Goal: Communication & Community: Answer question/provide support

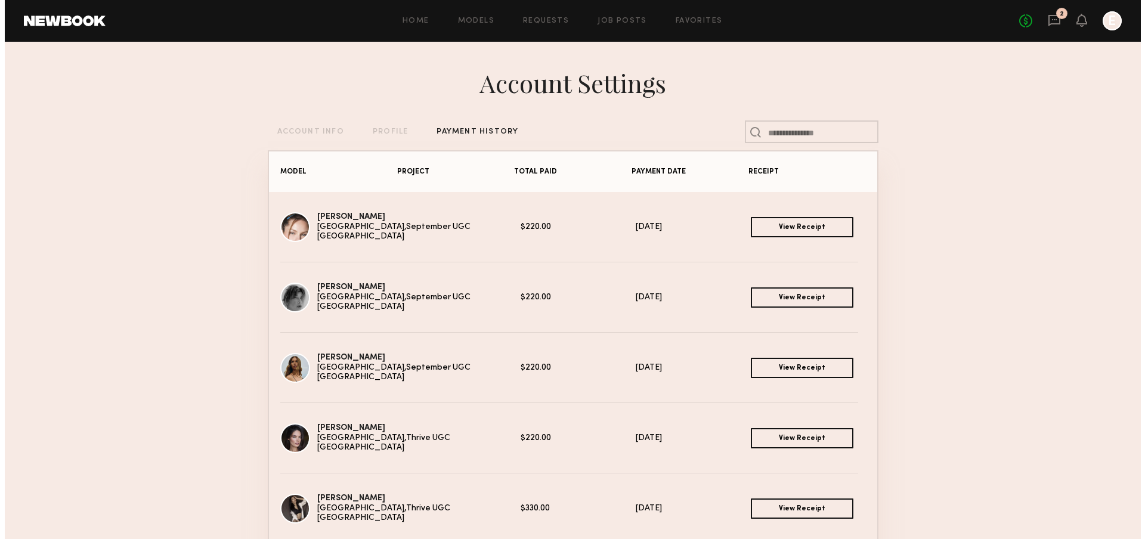
scroll to position [98, 0]
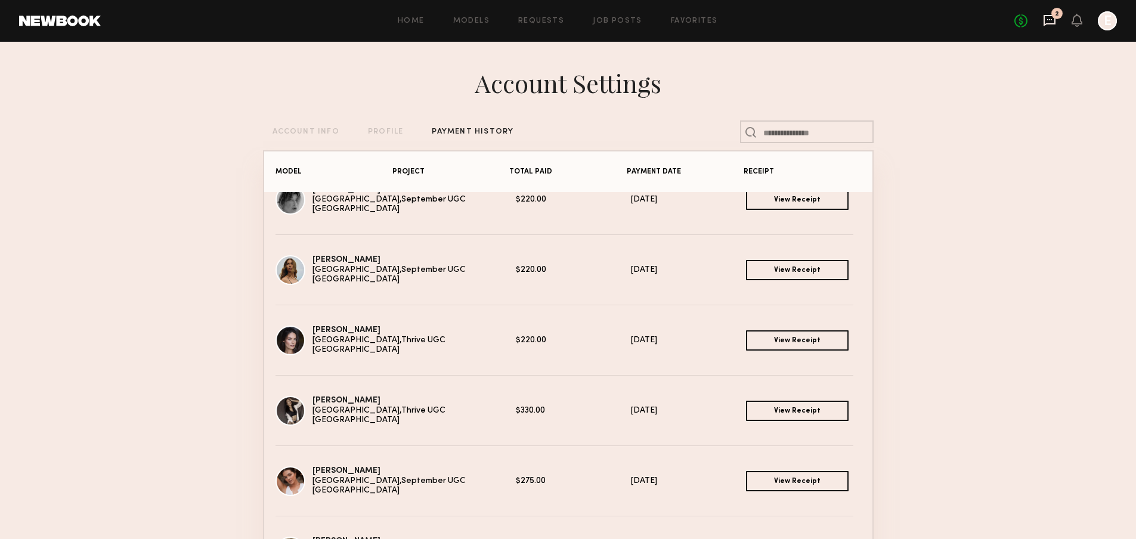
click at [1044, 18] on icon at bounding box center [1050, 20] width 12 height 11
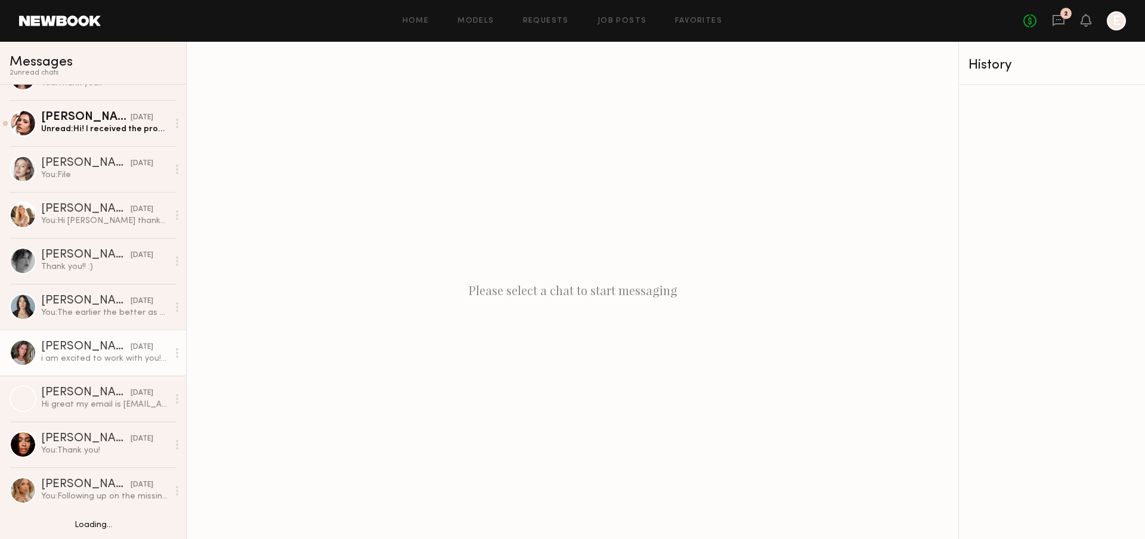
scroll to position [32, 0]
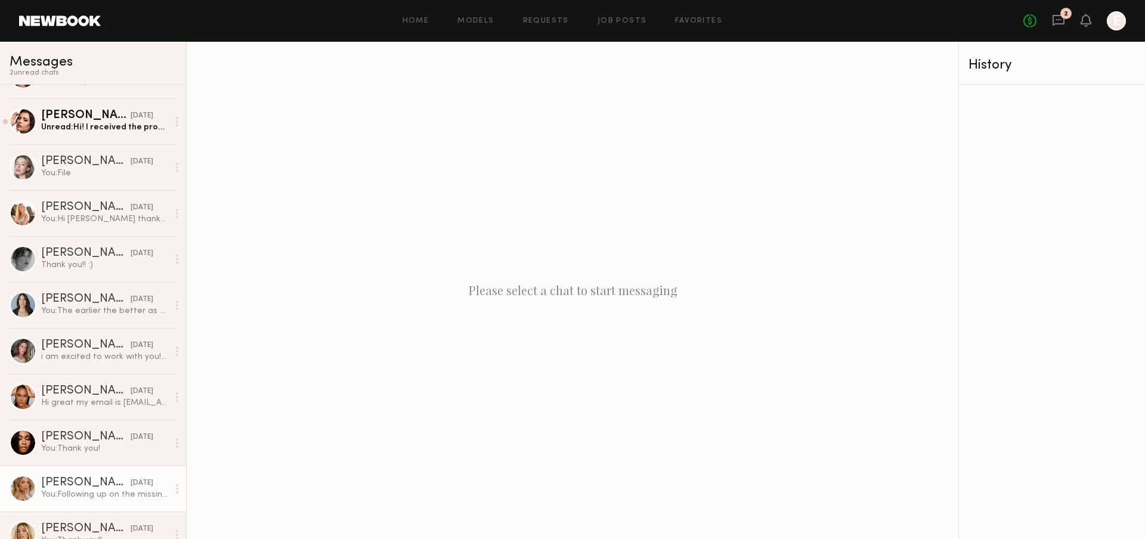
click at [82, 480] on div "[PERSON_NAME]" at bounding box center [85, 483] width 89 height 12
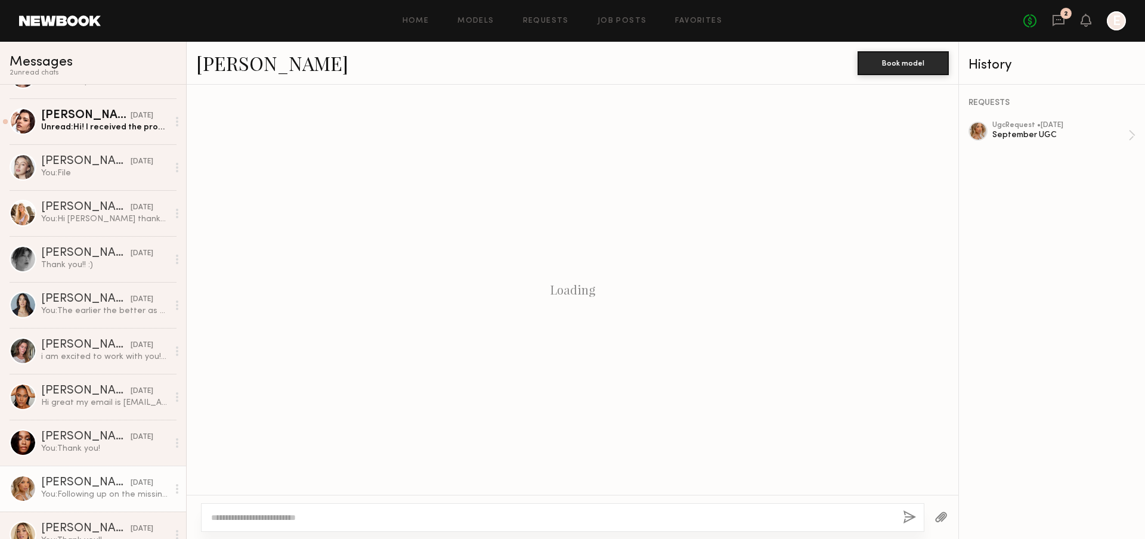
scroll to position [940, 0]
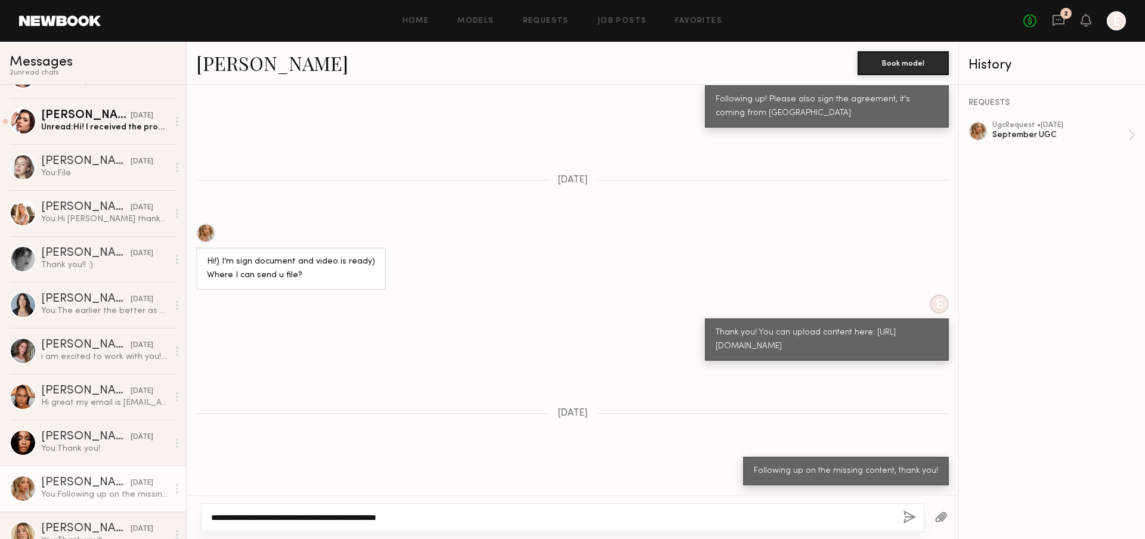
type textarea "**********"
click at [910, 518] on button "button" at bounding box center [909, 518] width 13 height 15
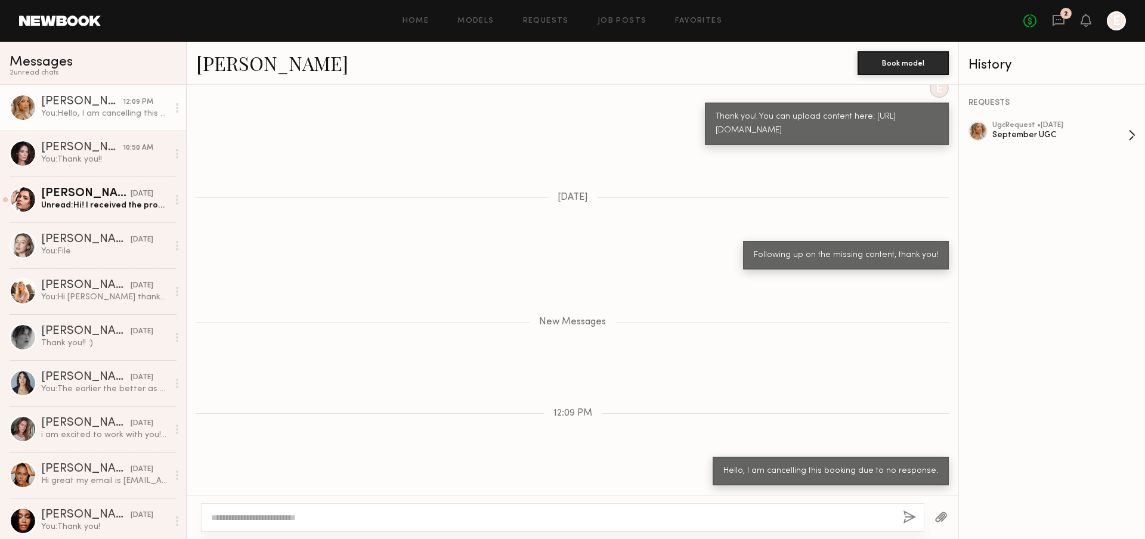
click at [1040, 122] on div "ugc Request • [DATE]" at bounding box center [1061, 126] width 136 height 8
click at [95, 199] on div "[PERSON_NAME]" at bounding box center [85, 194] width 89 height 12
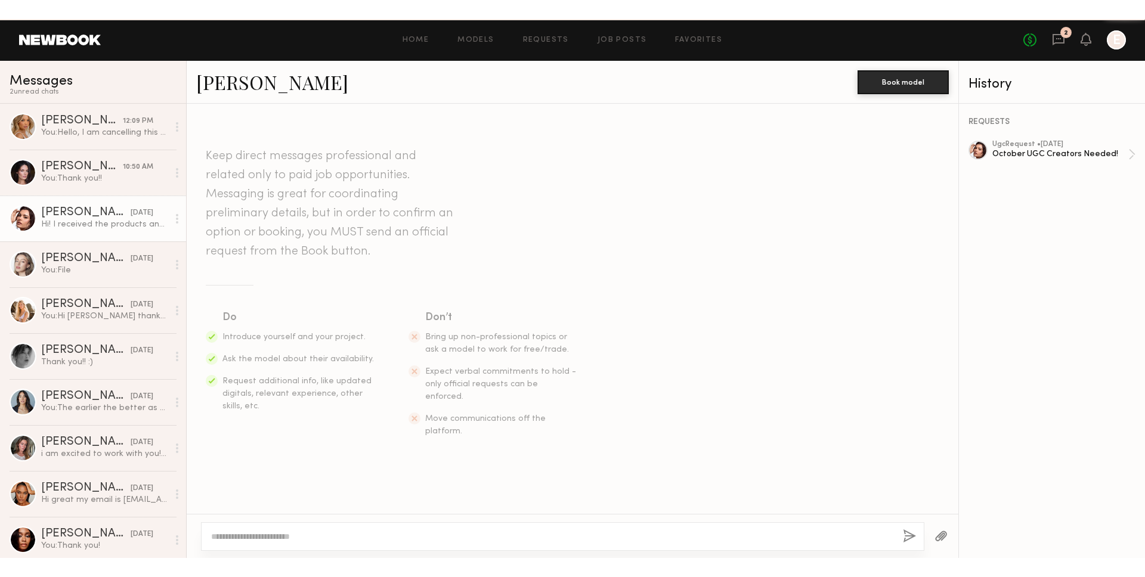
scroll to position [459, 0]
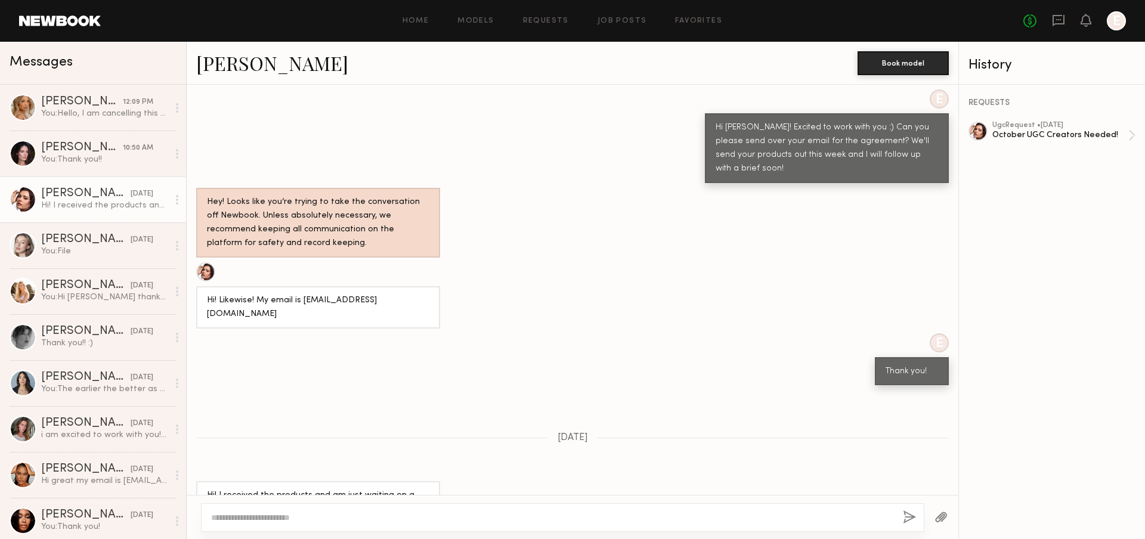
click at [1103, 118] on div "REQUESTS ugc Request • [DATE] October UGC Creators Needed!" at bounding box center [1052, 312] width 186 height 455
click at [1103, 124] on div "ugc Request • [DATE]" at bounding box center [1061, 126] width 136 height 8
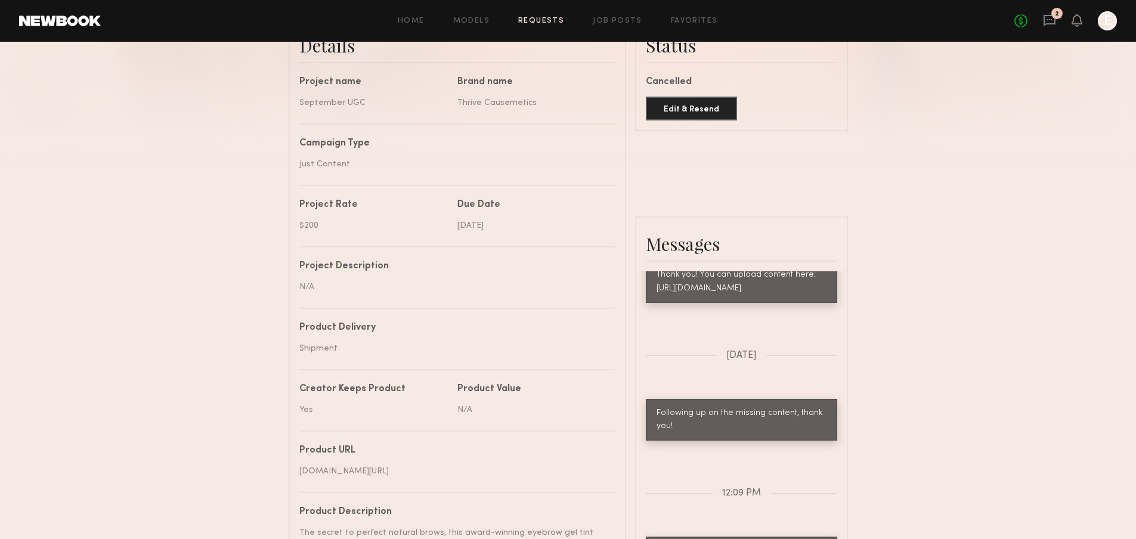
scroll to position [359, 0]
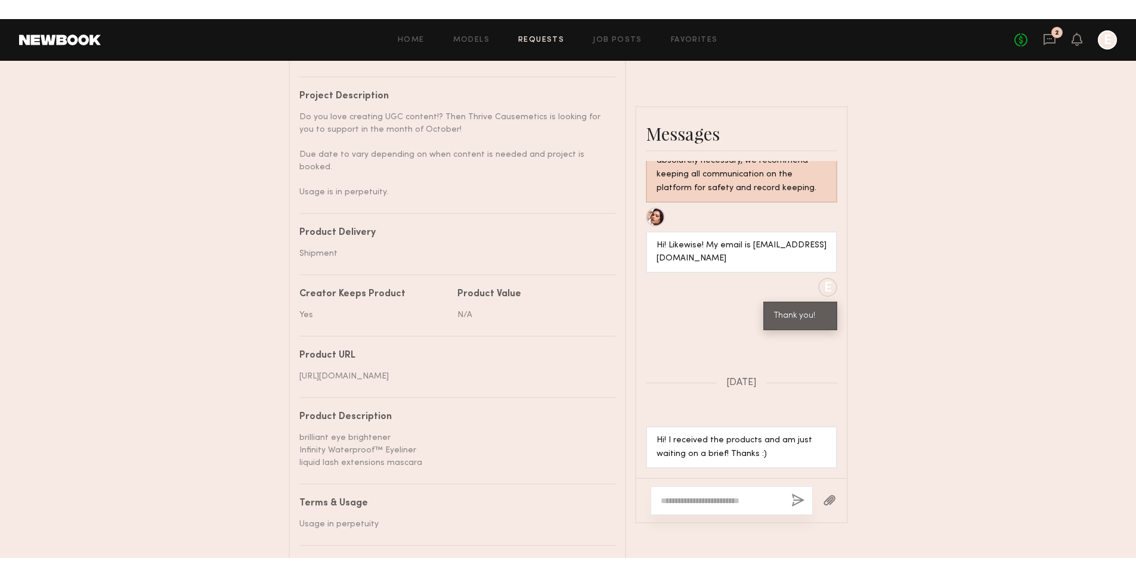
scroll to position [514, 0]
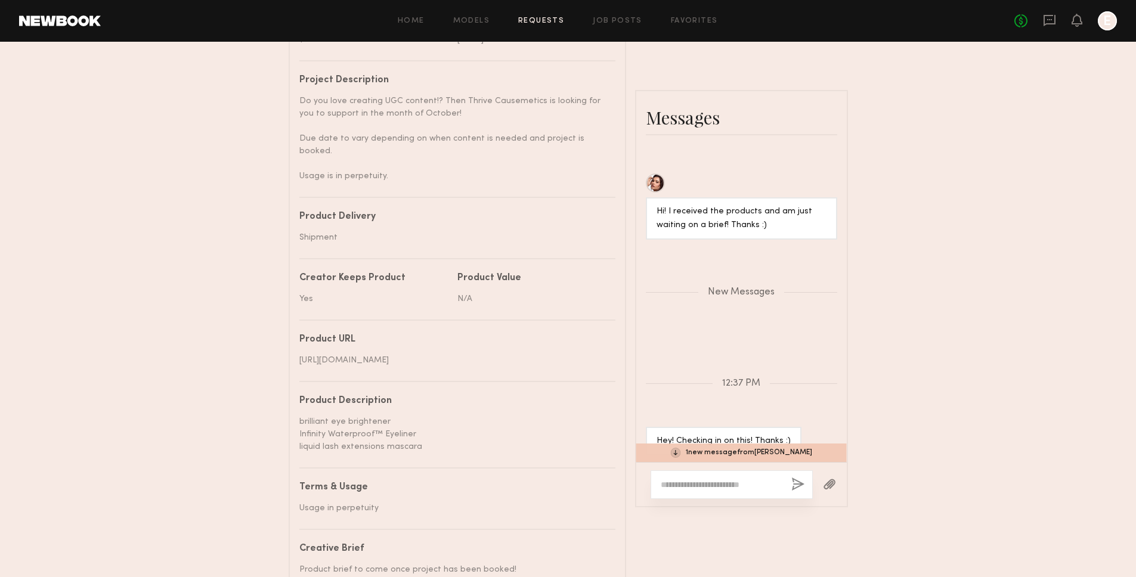
scroll to position [1043, 0]
click at [685, 481] on textarea at bounding box center [721, 485] width 121 height 12
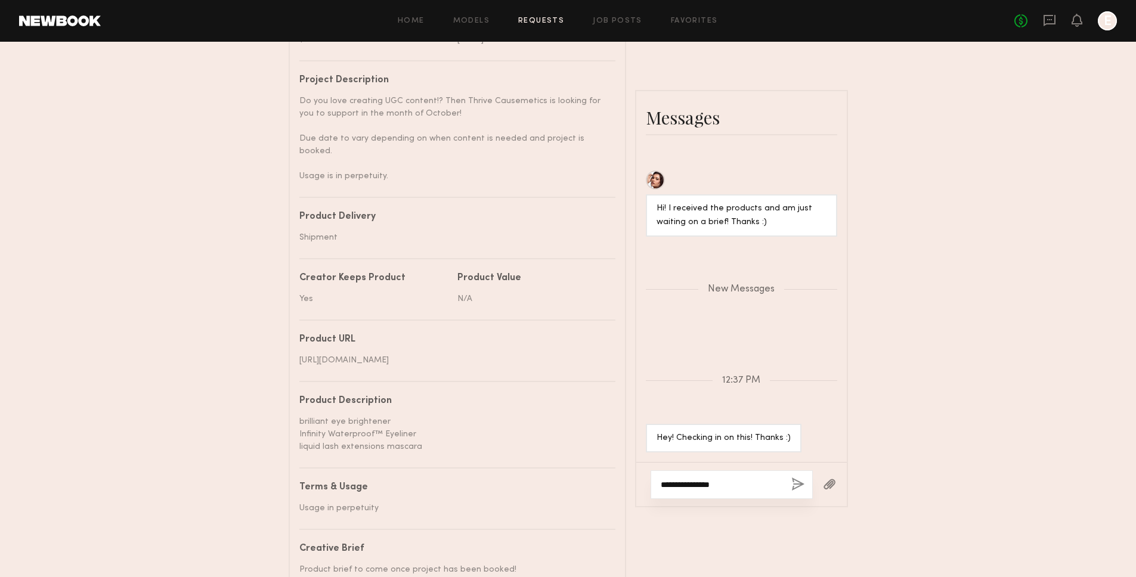
type textarea "**********"
click at [796, 479] on button "button" at bounding box center [798, 485] width 13 height 15
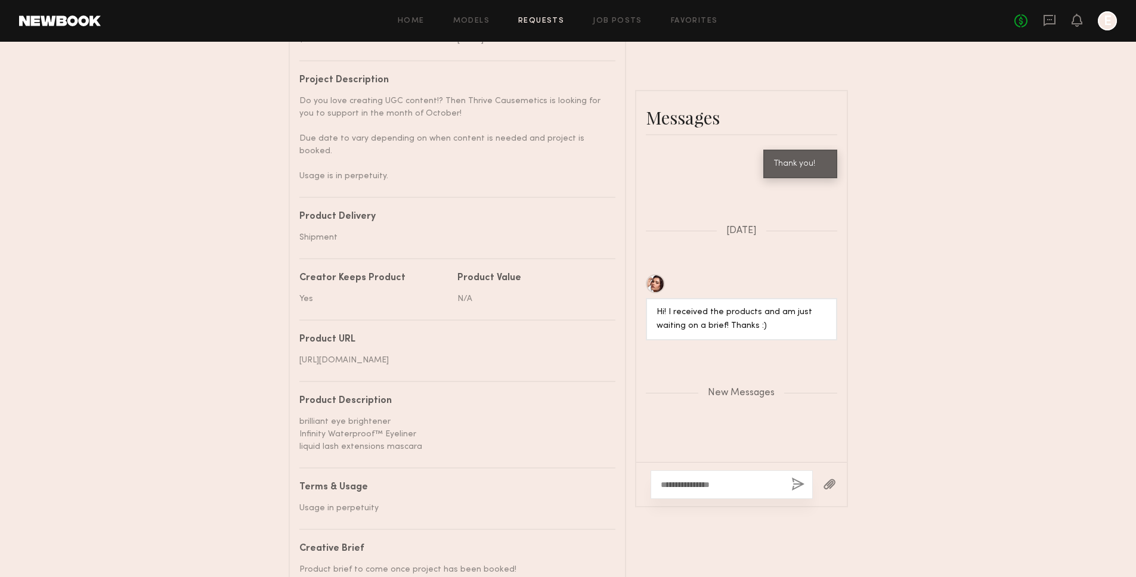
scroll to position [934, 0]
